Goal: Transaction & Acquisition: Purchase product/service

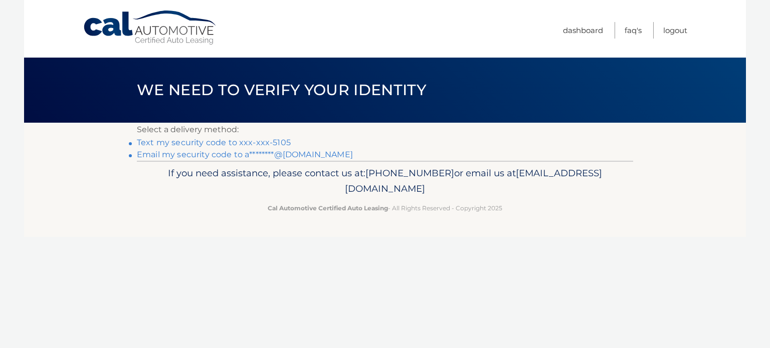
click at [168, 140] on link "Text my security code to xxx-xxx-5105" at bounding box center [214, 143] width 154 height 10
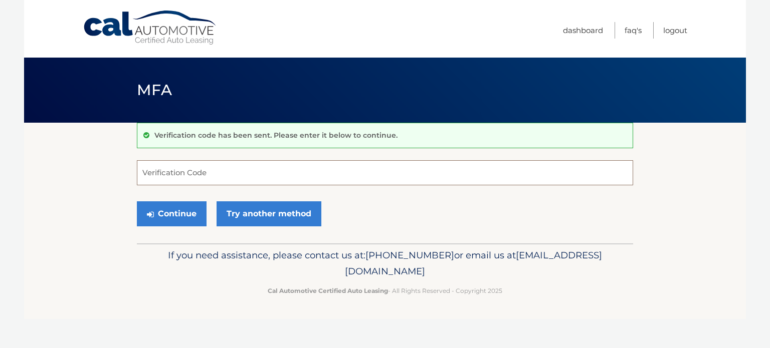
click at [172, 167] on input "Verification Code" at bounding box center [385, 172] width 496 height 25
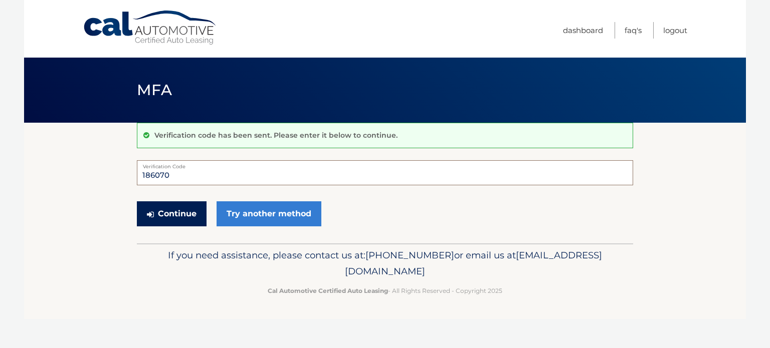
type input "186070"
click at [172, 210] on button "Continue" at bounding box center [172, 214] width 70 height 25
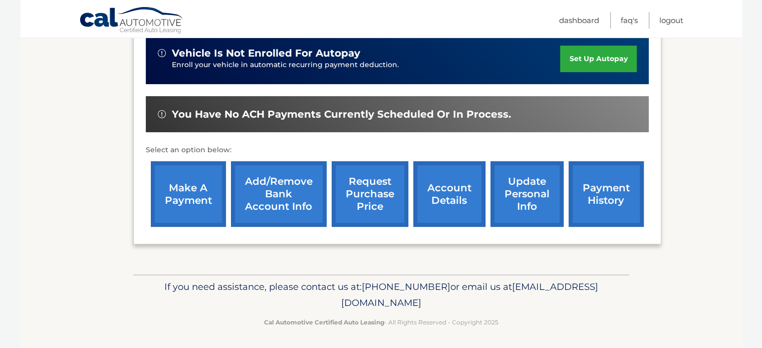
scroll to position [258, 0]
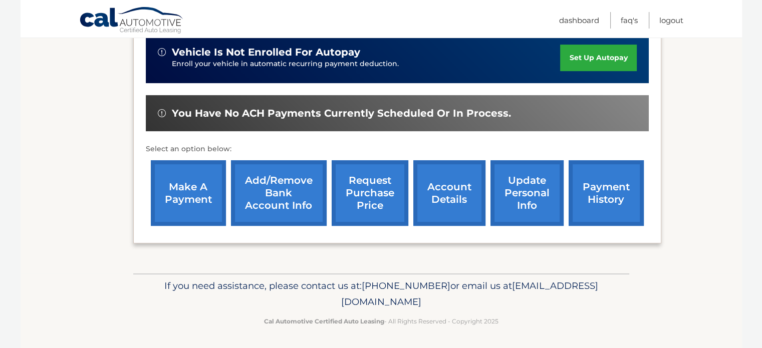
click at [179, 180] on link "make a payment" at bounding box center [188, 193] width 75 height 66
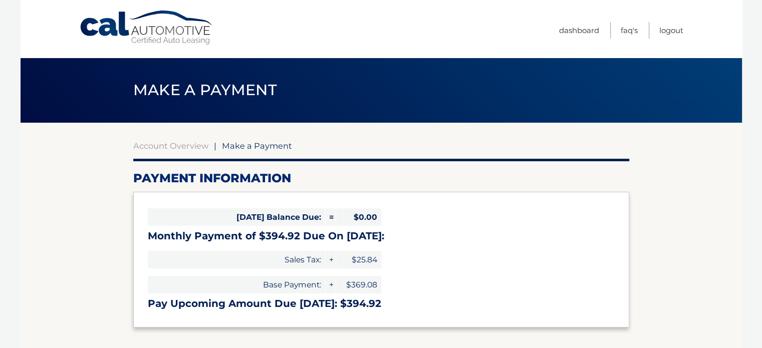
select select "MmQwZTE4ZDQtOTQwMi00ZDQ0LWI2OGQtYWVhOWJlZTE1YmY3"
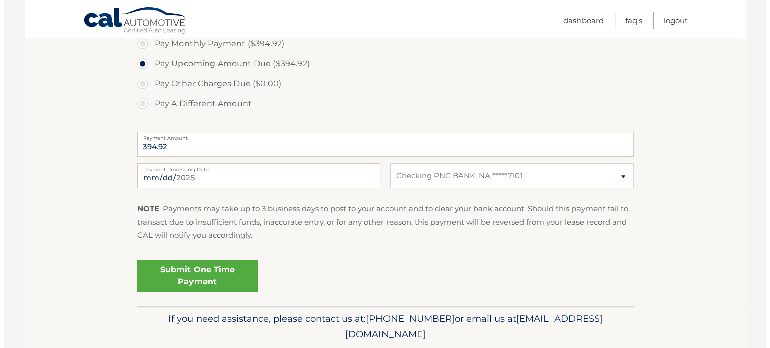
scroll to position [351, 0]
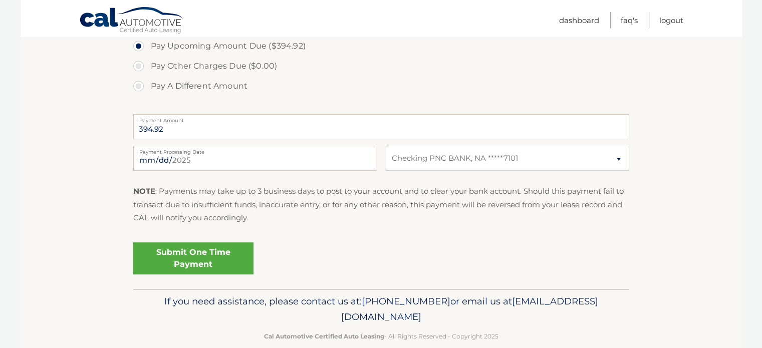
click at [207, 253] on link "Submit One Time Payment" at bounding box center [193, 259] width 120 height 32
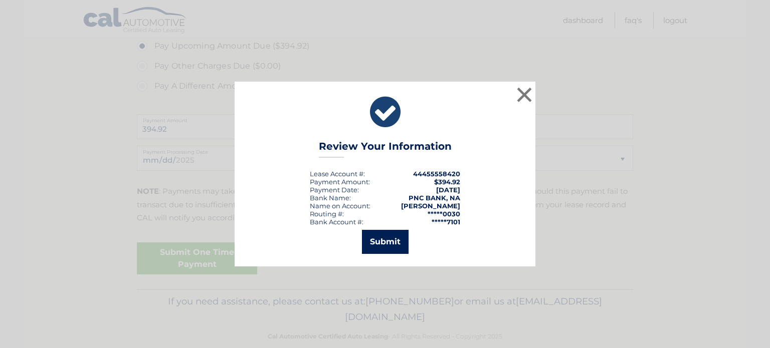
click at [384, 241] on button "Submit" at bounding box center [385, 242] width 47 height 24
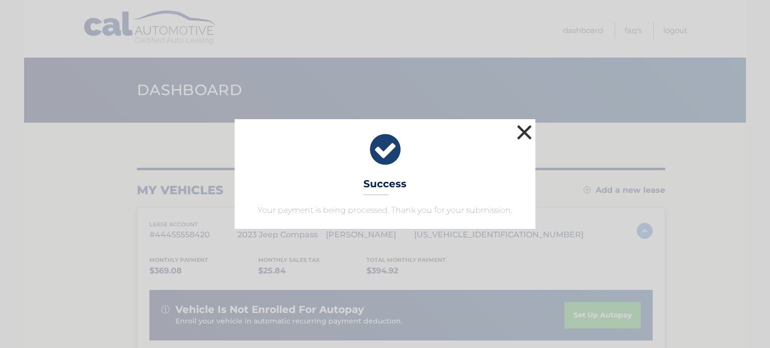
click at [521, 132] on button "×" at bounding box center [524, 132] width 20 height 20
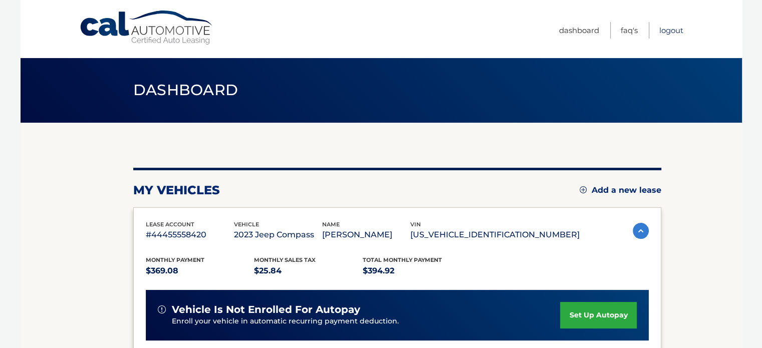
click at [667, 30] on link "Logout" at bounding box center [672, 30] width 24 height 17
